Goal: Check status: Check status

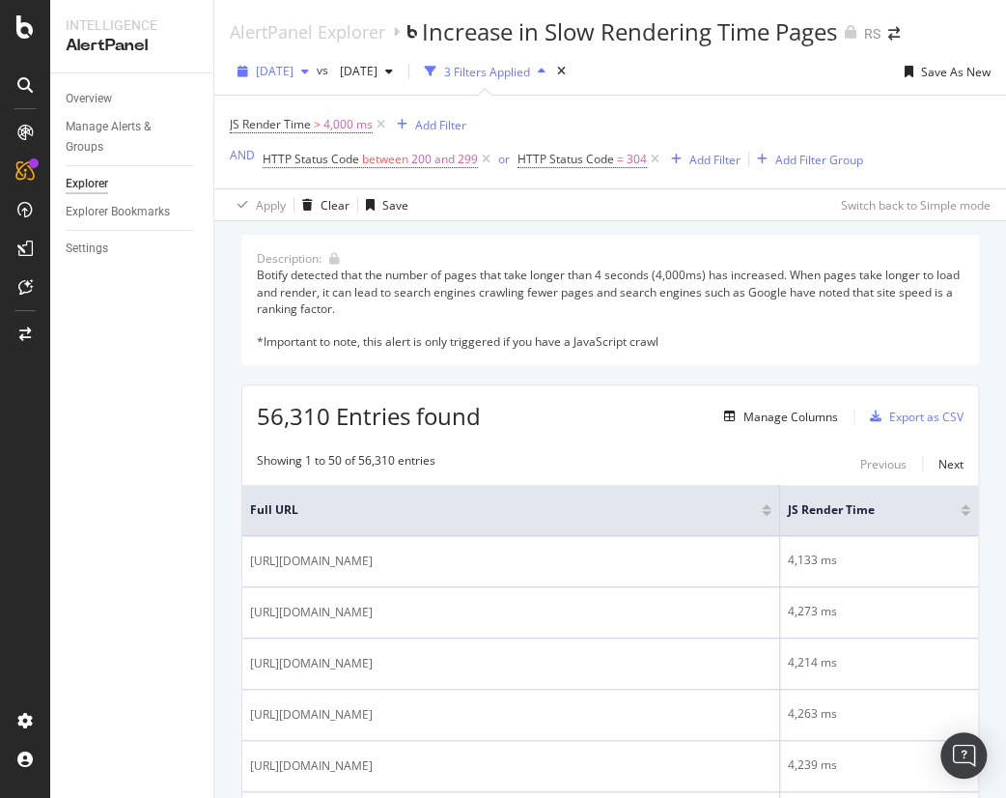
click at [301, 79] on div "[DATE]" at bounding box center [273, 71] width 87 height 29
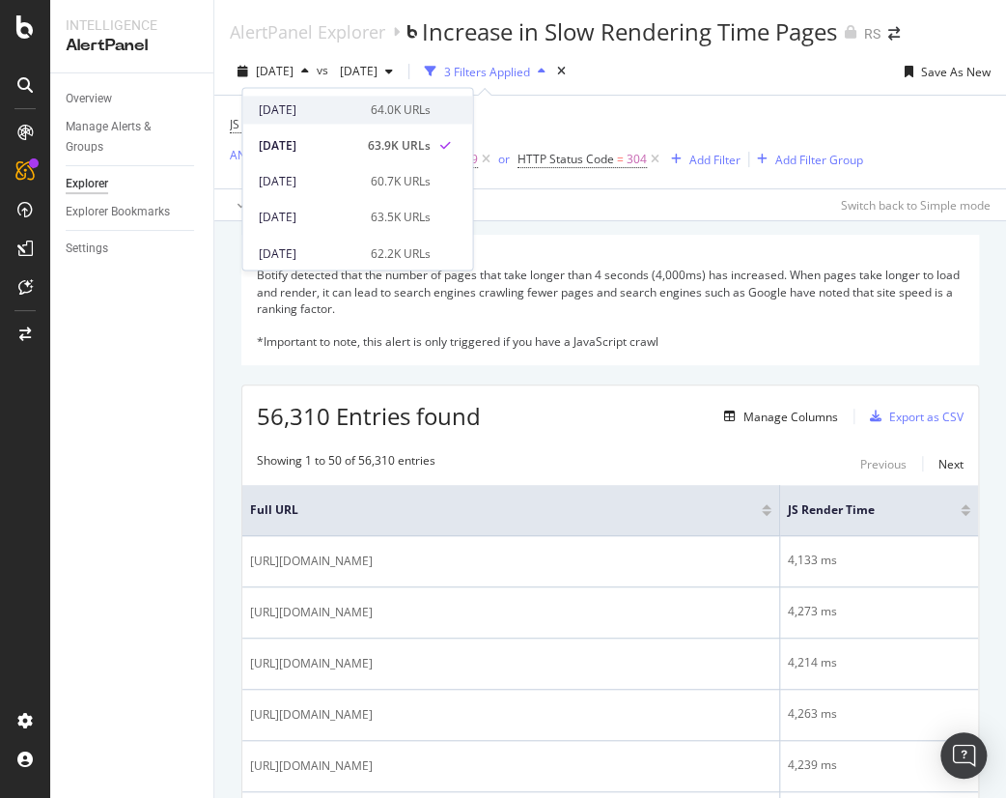
click at [299, 109] on div "[DATE]" at bounding box center [308, 109] width 100 height 17
